Goal: Information Seeking & Learning: Find specific fact

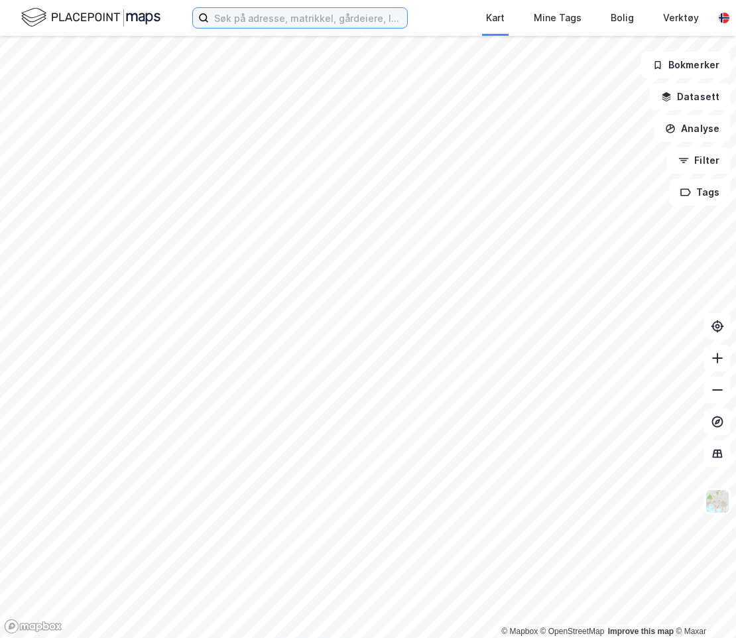
click at [249, 21] on input at bounding box center [308, 18] width 198 height 20
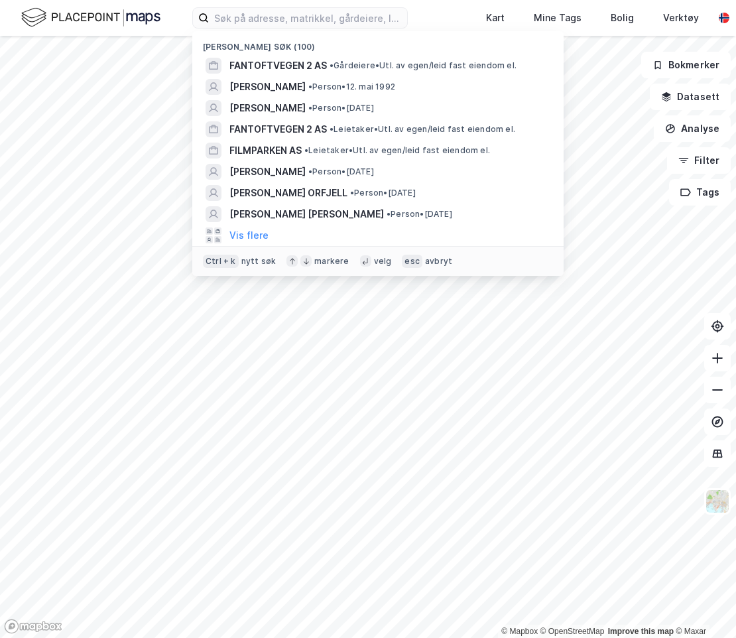
click at [250, 226] on div "Vis flere" at bounding box center [378, 235] width 350 height 21
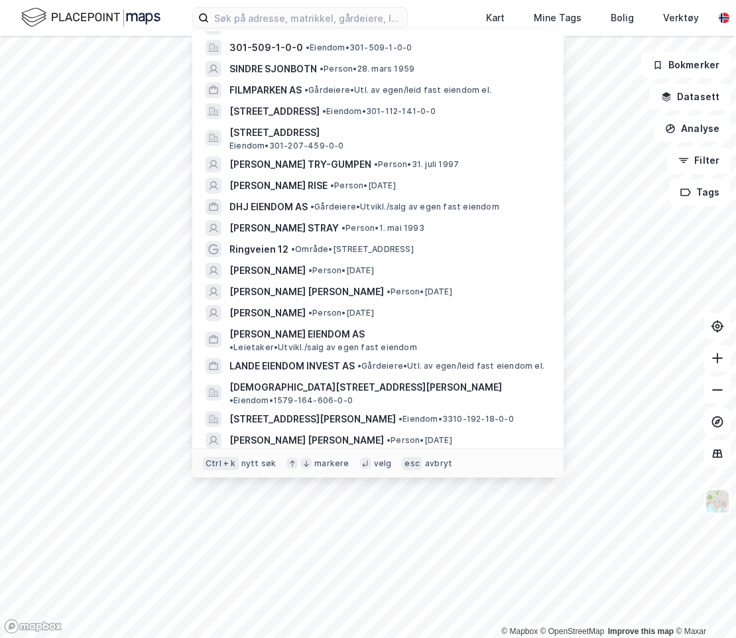
scroll to position [464, 0]
click at [270, 262] on span "[PERSON_NAME]" at bounding box center [267, 270] width 76 height 16
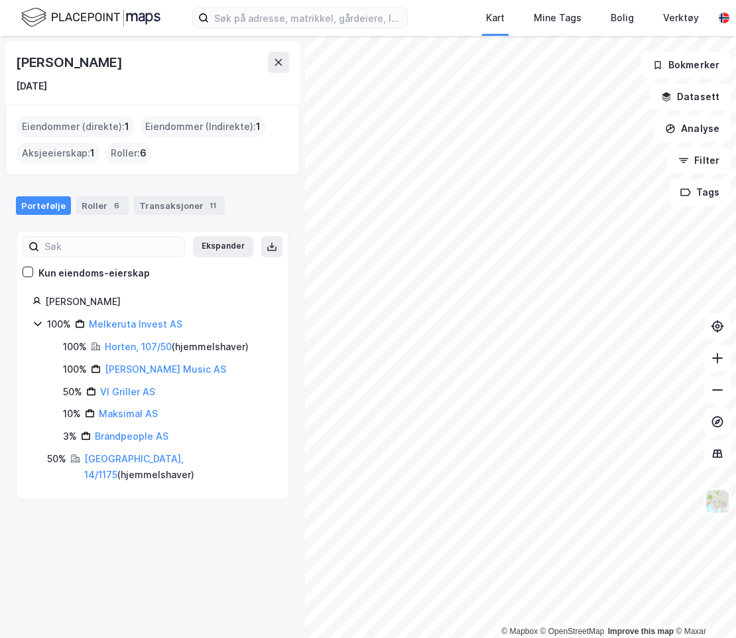
click at [159, 210] on div "Transaksjoner 11" at bounding box center [179, 205] width 91 height 19
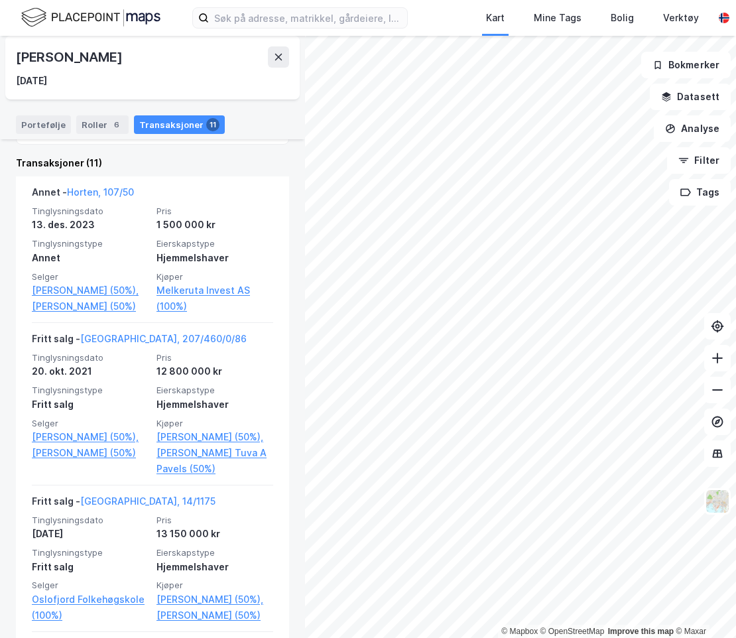
scroll to position [331, 0]
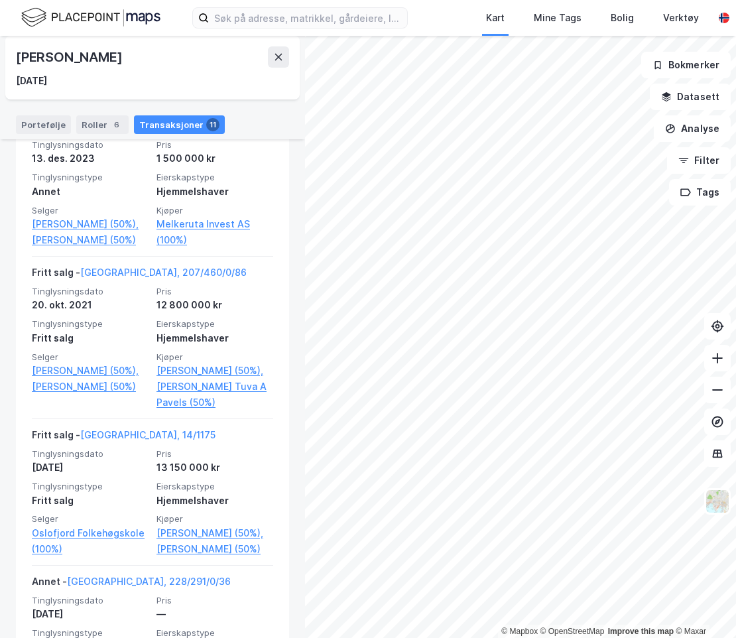
click at [118, 440] on link "[GEOGRAPHIC_DATA], 14/1175" at bounding box center [147, 434] width 135 height 11
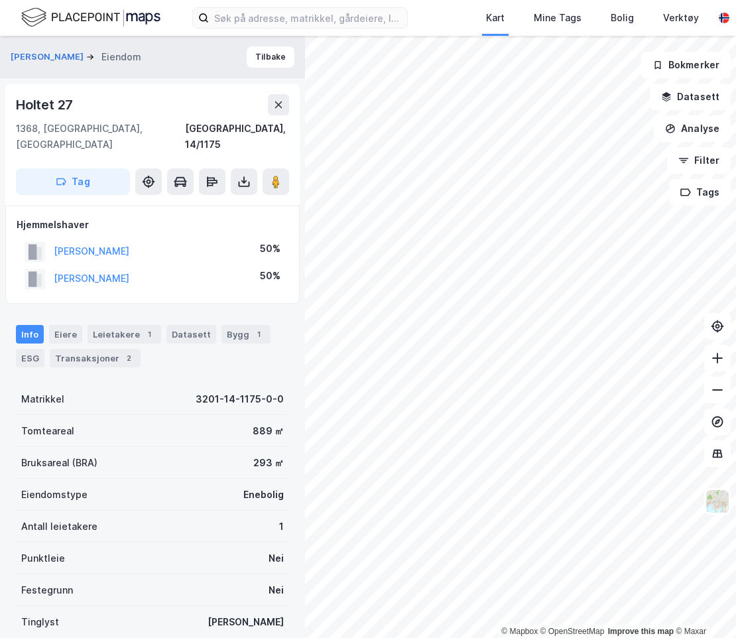
click at [0, 0] on button "[PERSON_NAME]" at bounding box center [0, 0] width 0 height 0
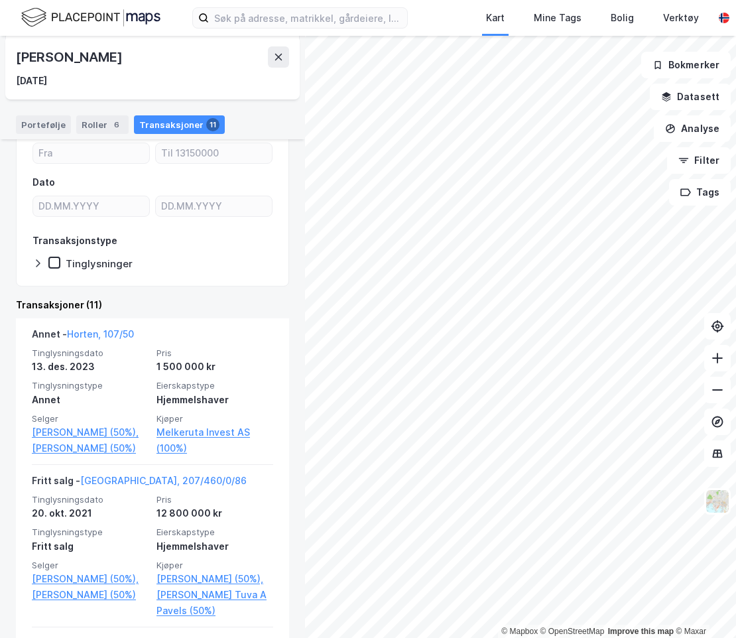
scroll to position [199, 0]
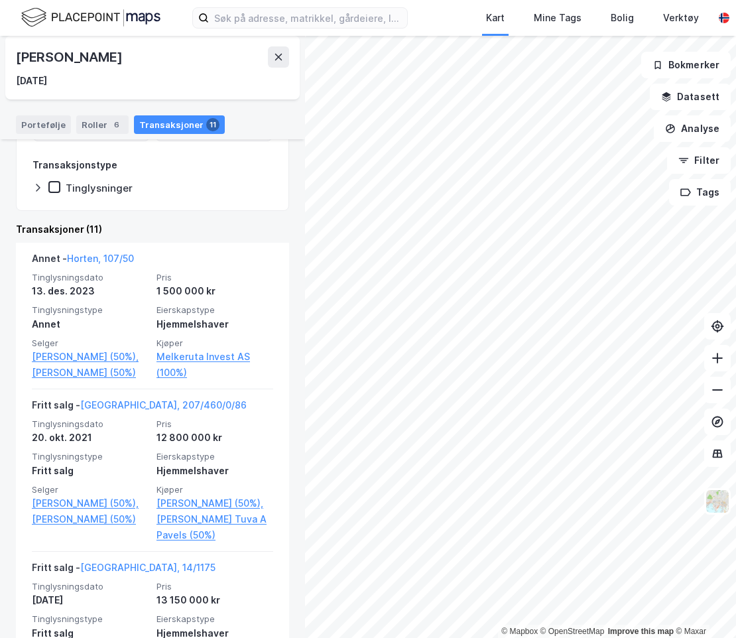
click at [93, 502] on link "[PERSON_NAME] (50%)," at bounding box center [90, 503] width 117 height 16
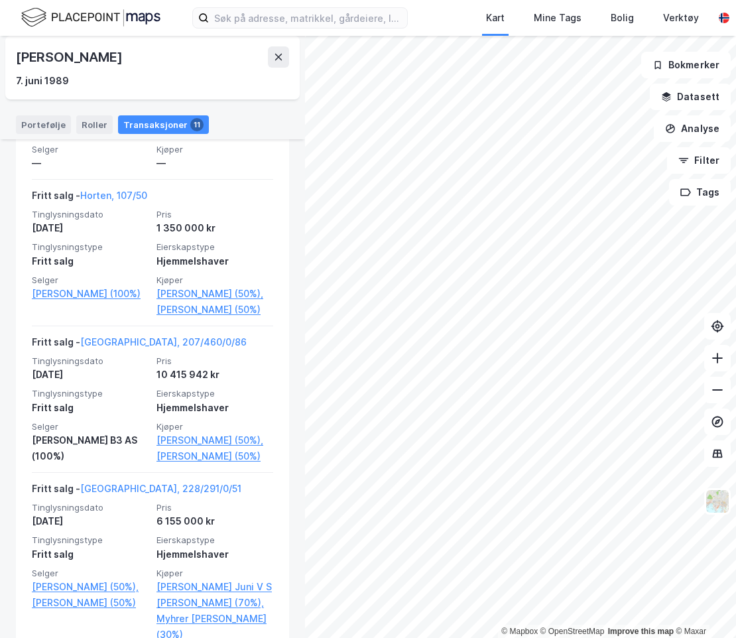
scroll to position [928, 0]
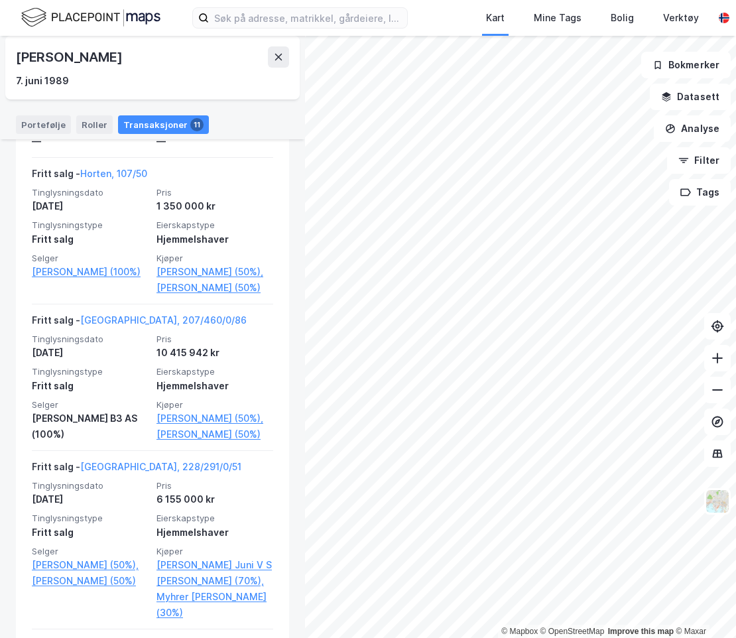
click at [107, 465] on link "[GEOGRAPHIC_DATA], 228/291/0/51" at bounding box center [160, 466] width 161 height 11
